Goal: Find specific page/section: Find specific page/section

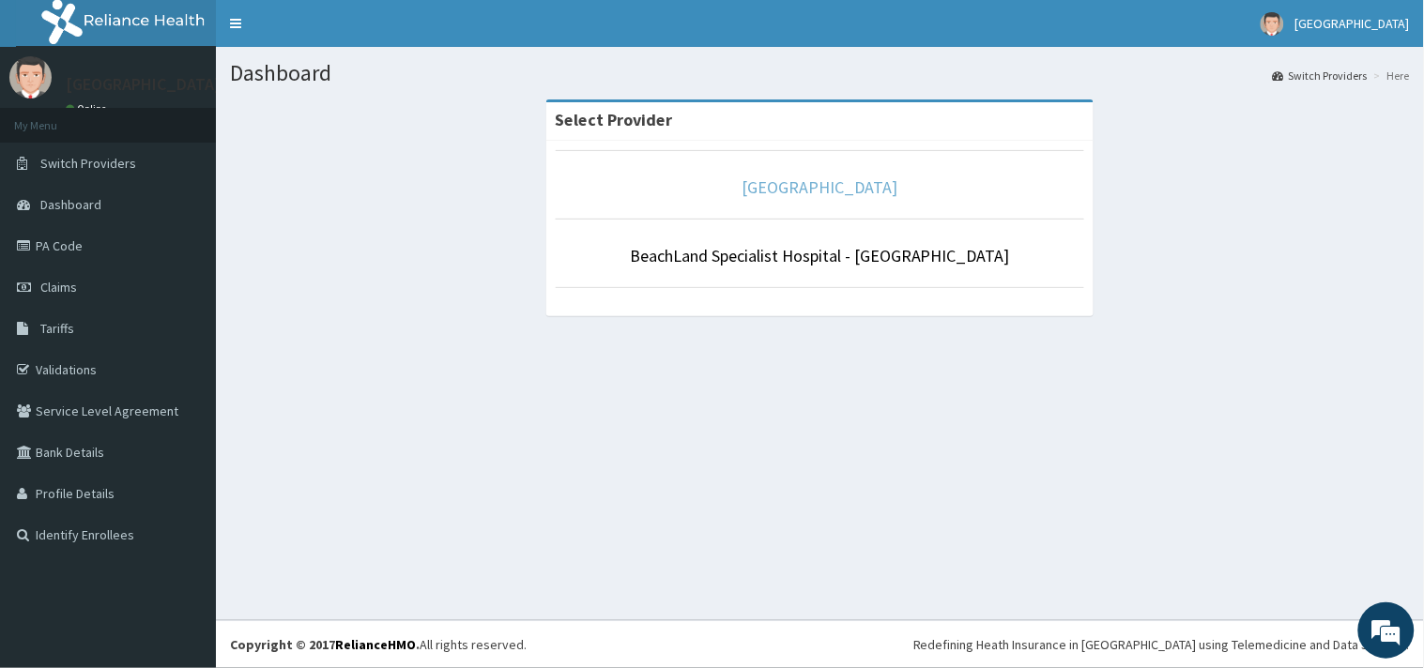
click at [795, 186] on link "[GEOGRAPHIC_DATA]" at bounding box center [820, 187] width 156 height 22
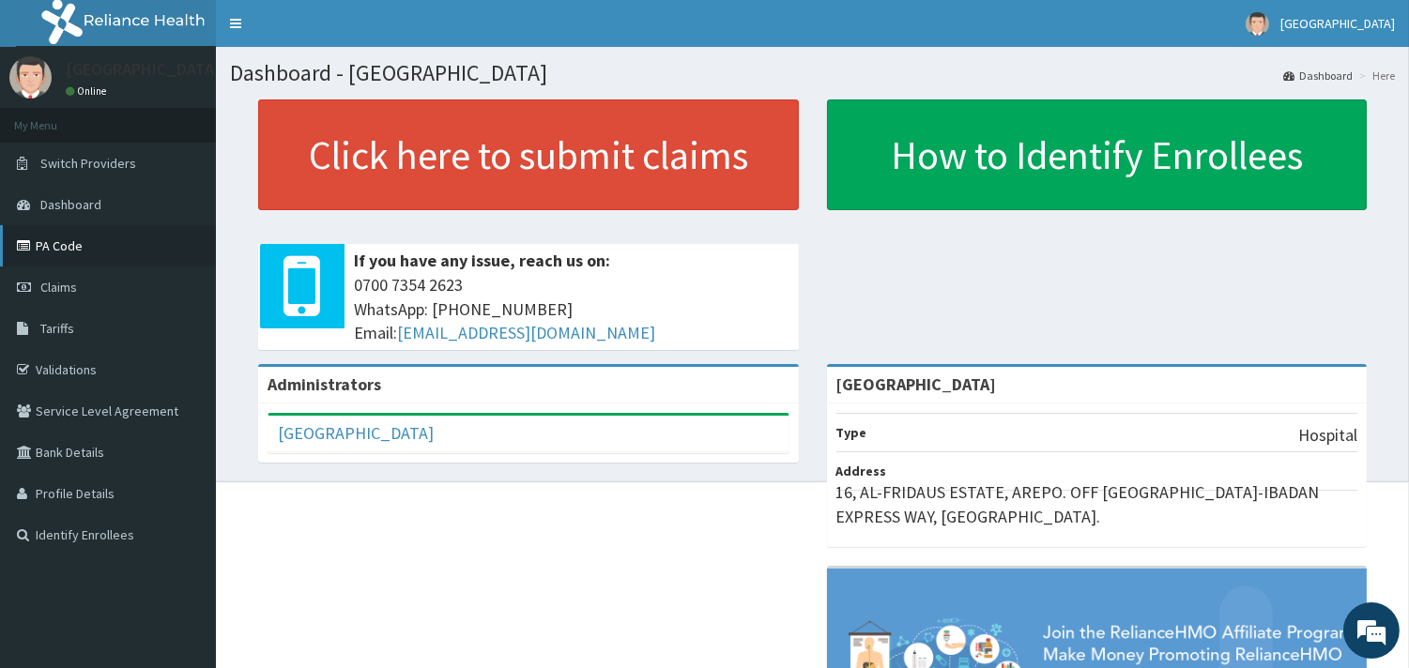
click at [51, 245] on link "PA Code" at bounding box center [108, 245] width 216 height 41
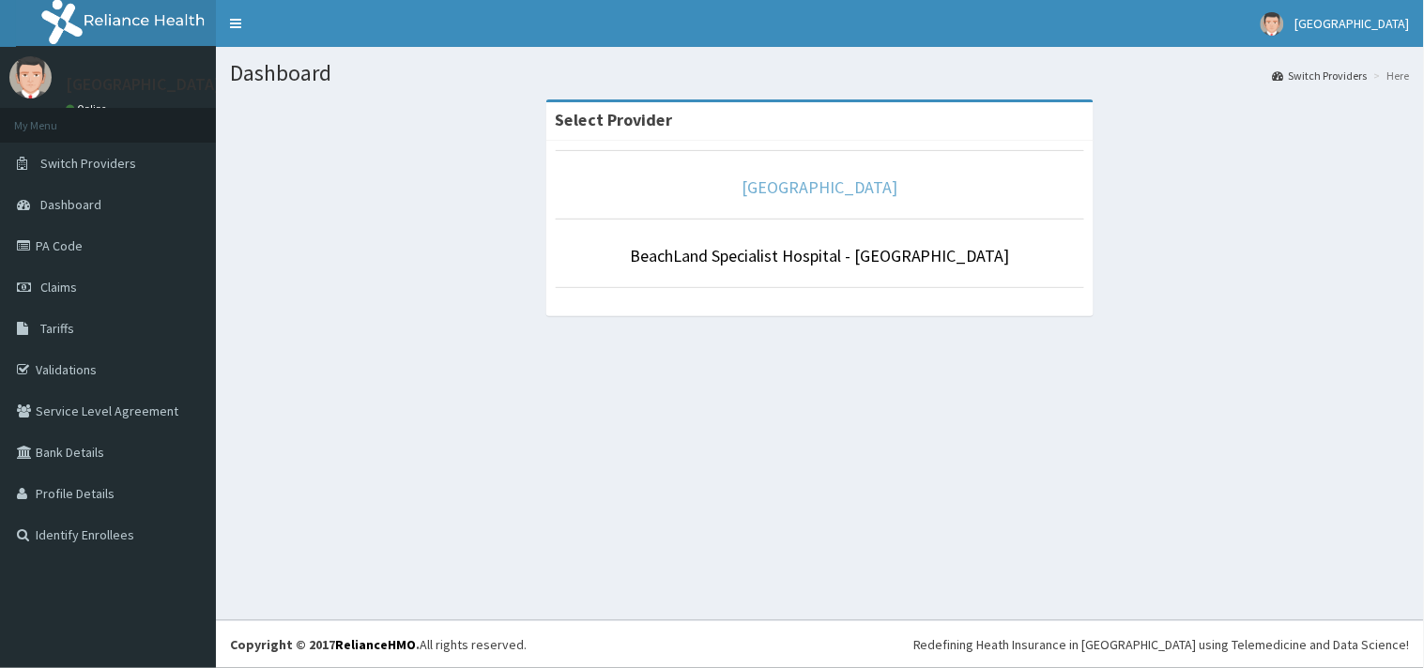
click at [783, 192] on link "[GEOGRAPHIC_DATA]" at bounding box center [820, 187] width 156 height 22
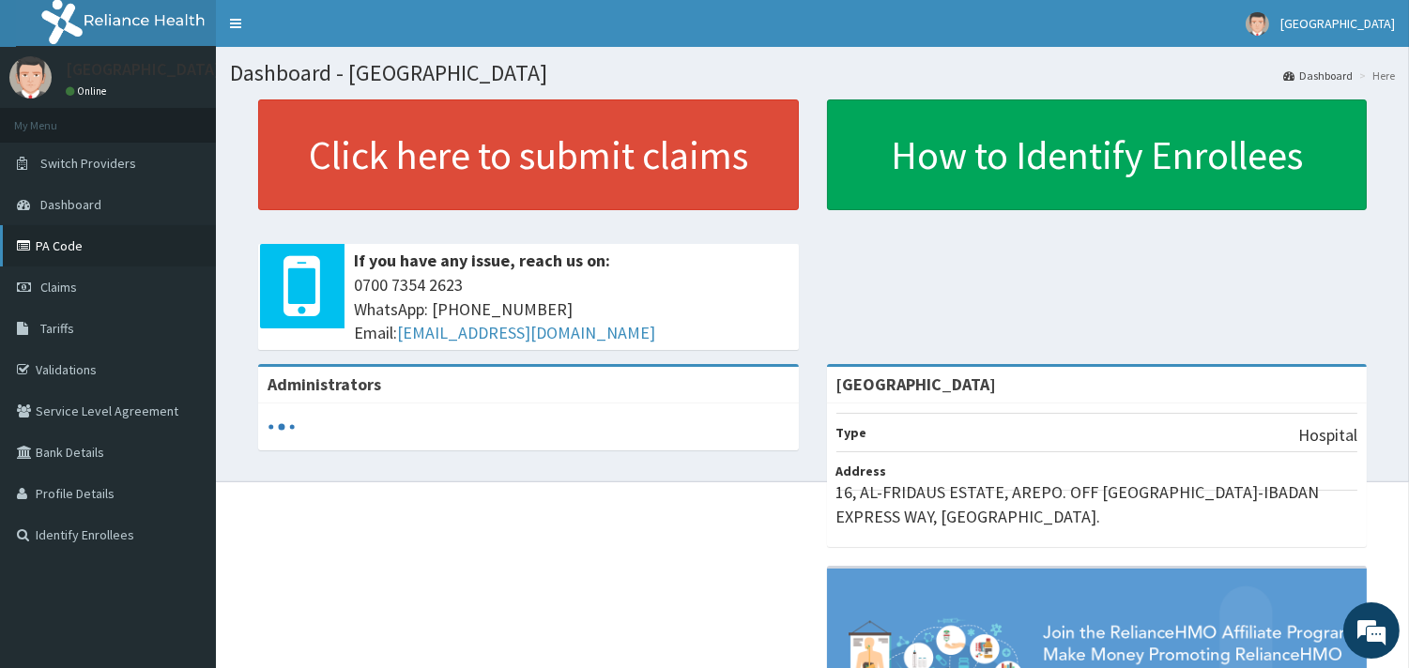
click at [52, 239] on link "PA Code" at bounding box center [108, 245] width 216 height 41
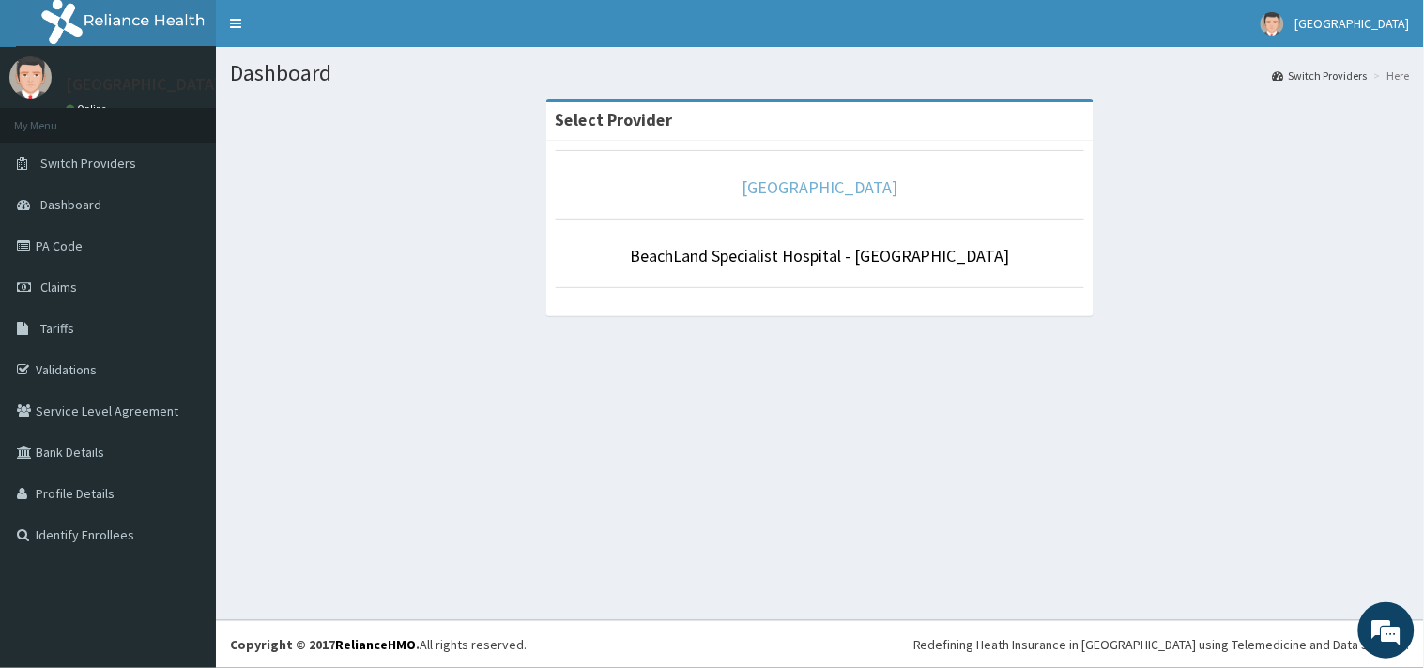
click at [803, 188] on link "[GEOGRAPHIC_DATA]" at bounding box center [820, 187] width 156 height 22
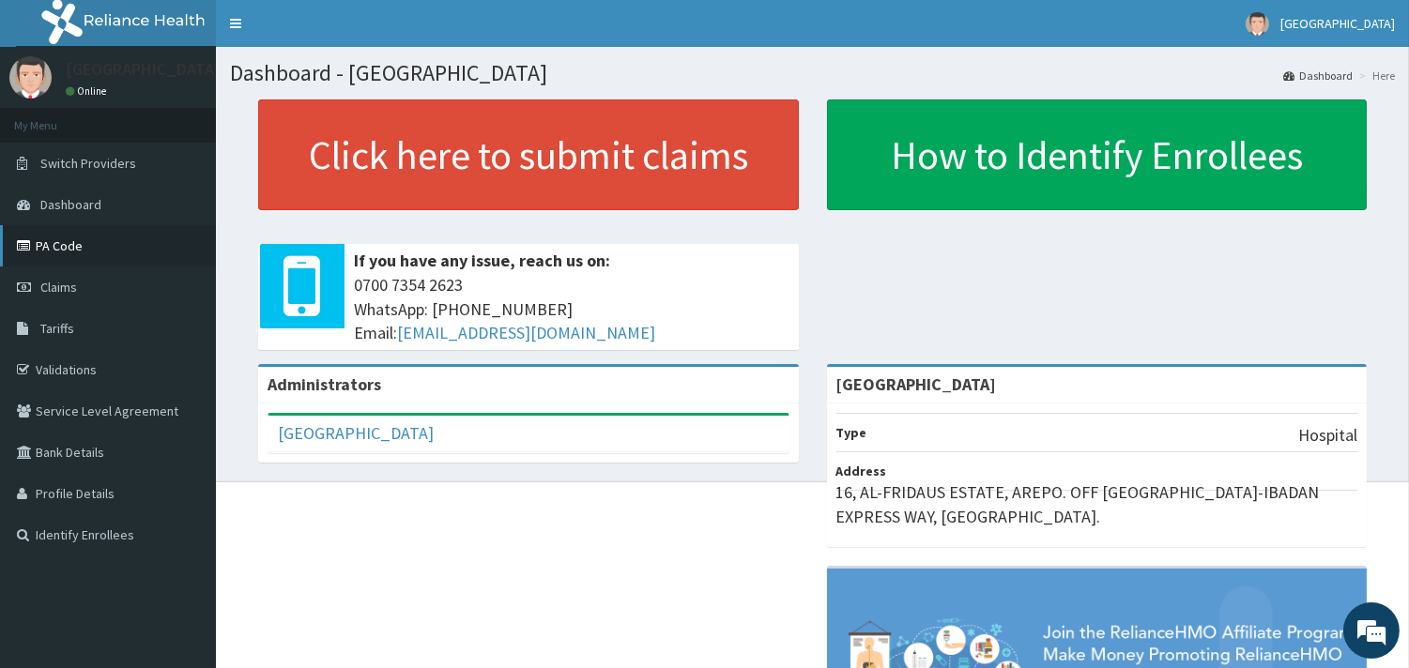
click at [68, 242] on link "PA Code" at bounding box center [108, 245] width 216 height 41
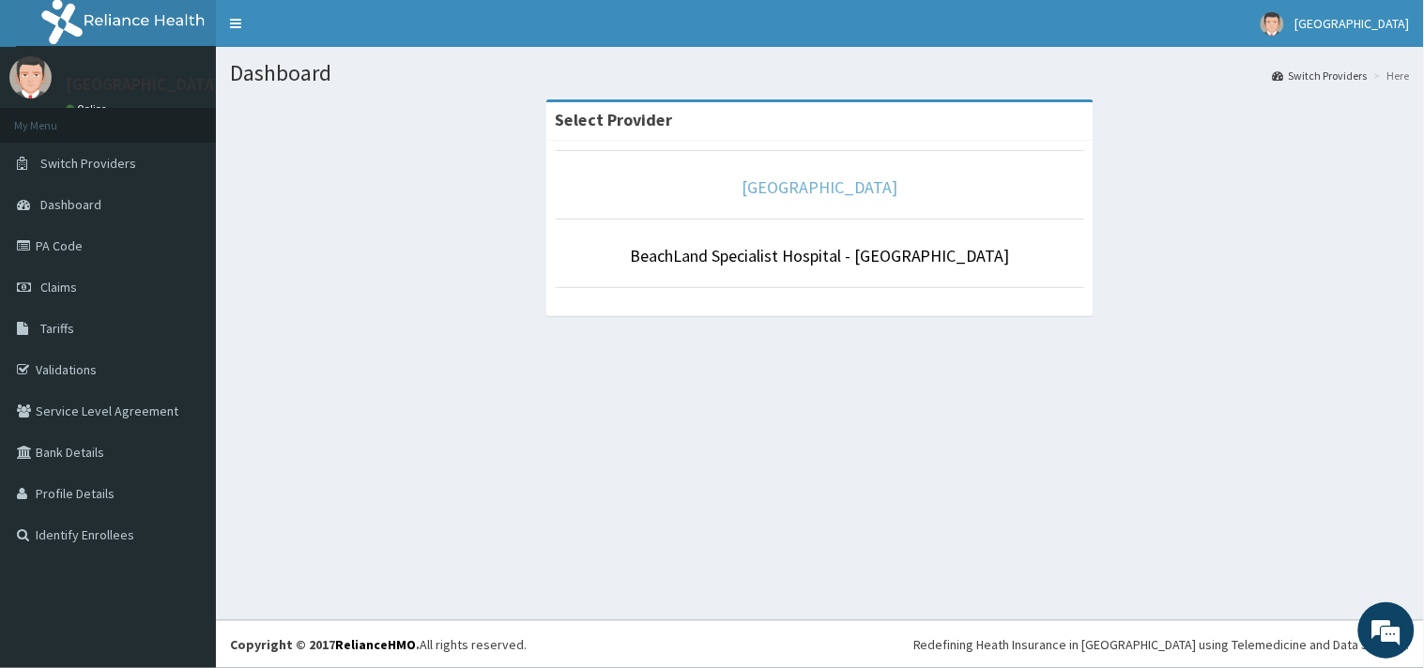
click at [814, 183] on link "[GEOGRAPHIC_DATA]" at bounding box center [820, 187] width 156 height 22
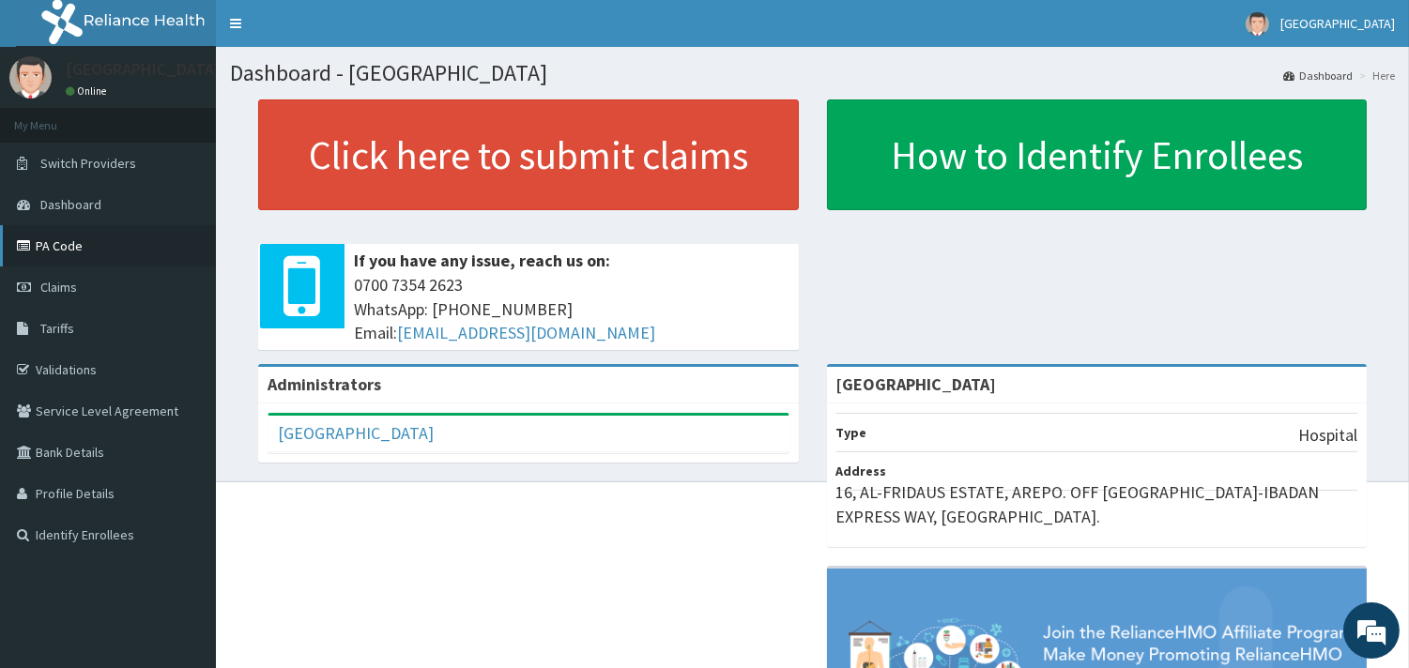
click at [69, 247] on link "PA Code" at bounding box center [108, 245] width 216 height 41
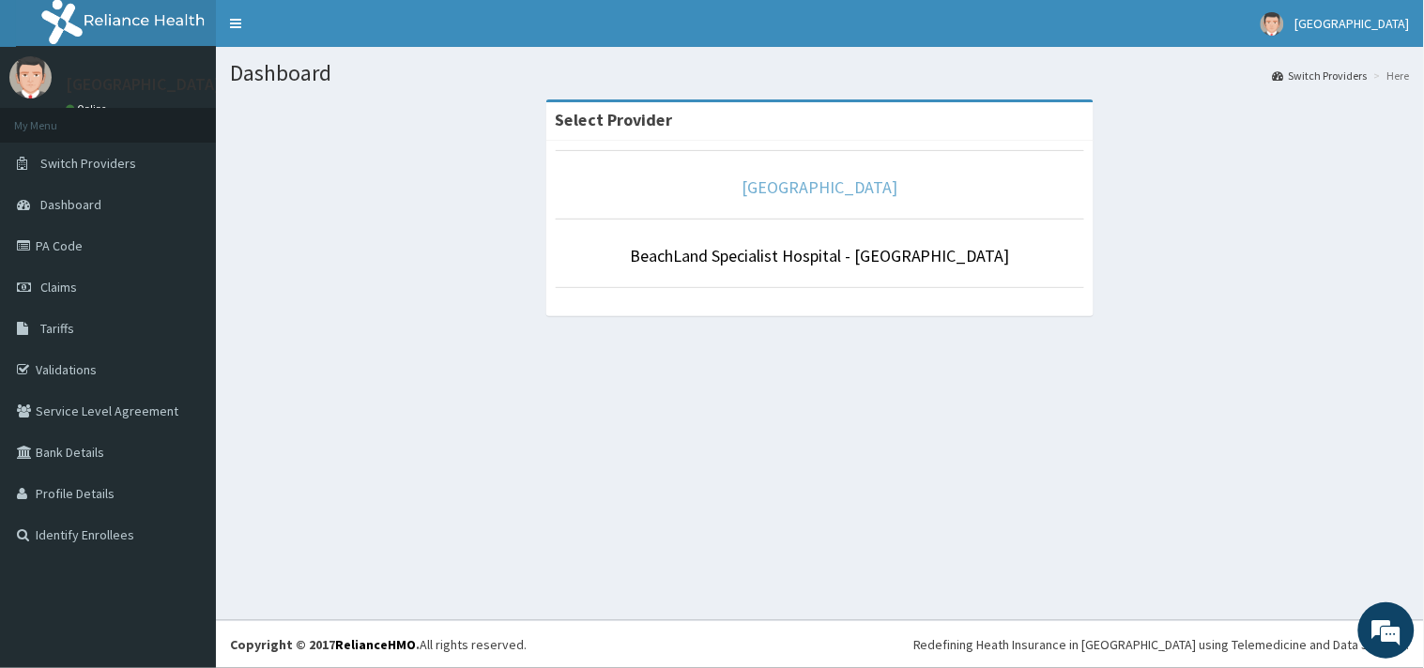
click at [790, 178] on link "[GEOGRAPHIC_DATA]" at bounding box center [820, 187] width 156 height 22
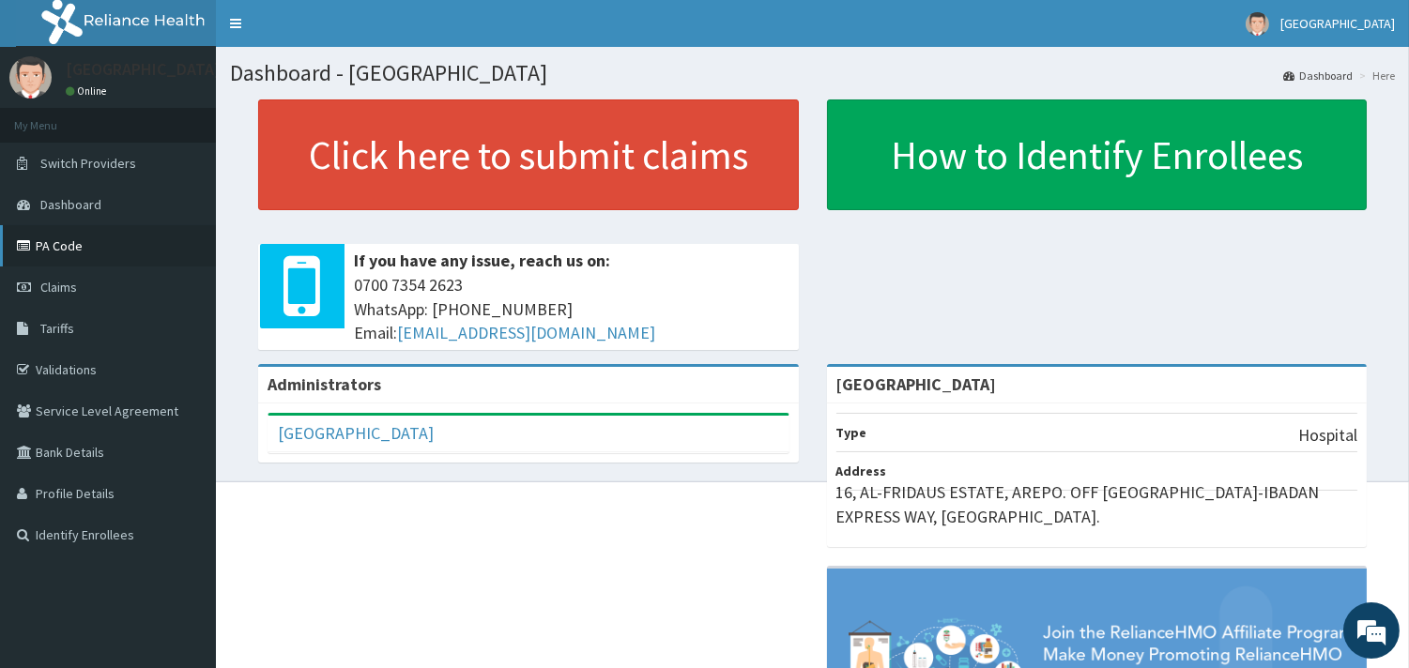
click at [57, 251] on link "PA Code" at bounding box center [108, 245] width 216 height 41
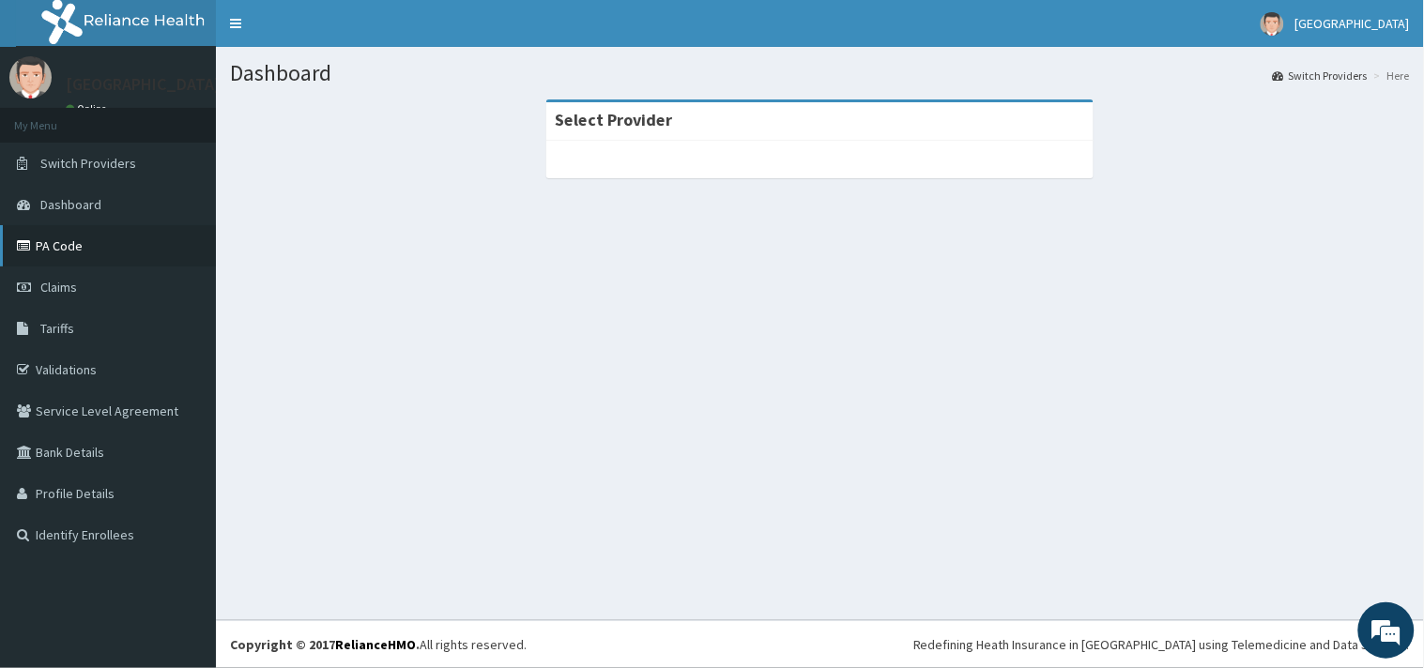
click at [69, 246] on link "PA Code" at bounding box center [108, 245] width 216 height 41
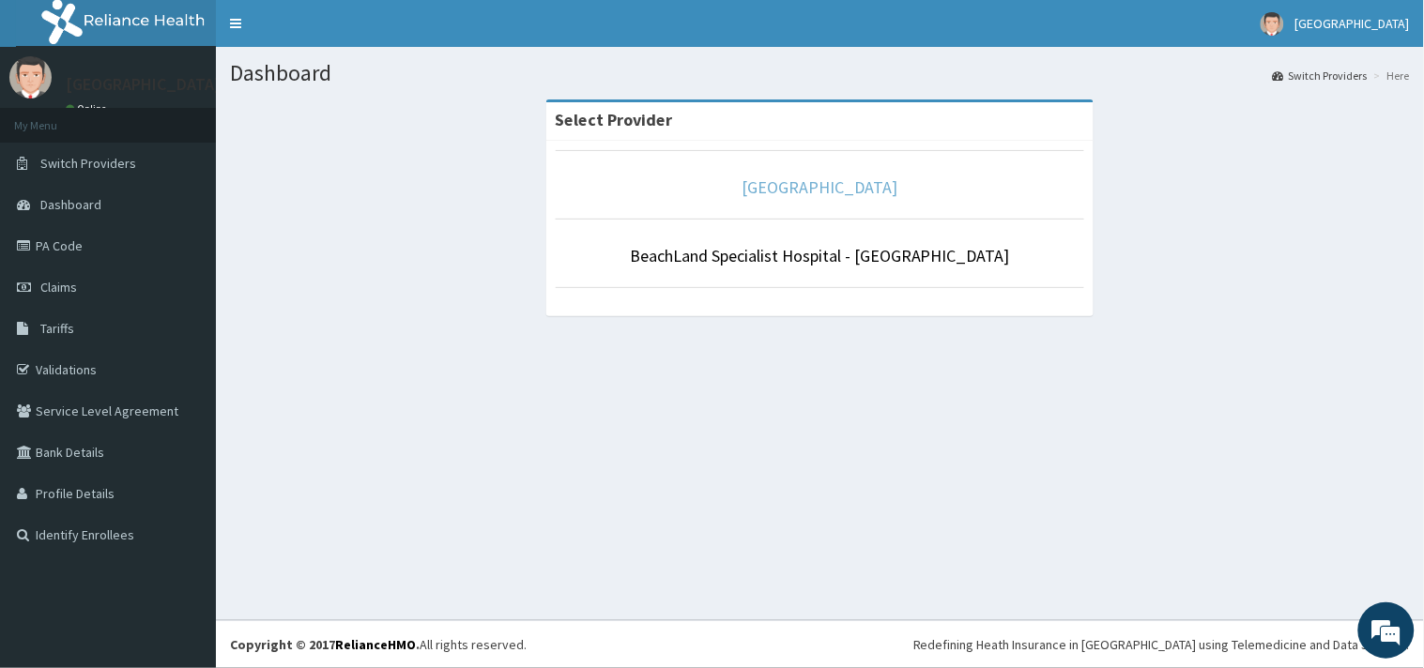
click at [761, 186] on link "[GEOGRAPHIC_DATA]" at bounding box center [820, 187] width 156 height 22
